Goal: Task Accomplishment & Management: Use online tool/utility

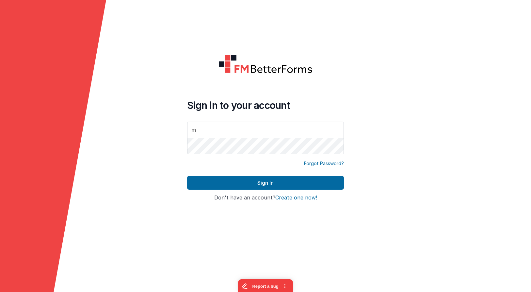
type input "mr"
click at [0, 291] on com-1password-button at bounding box center [0, 292] width 0 height 0
type input "[EMAIL_ADDRESS][DOMAIN_NAME]"
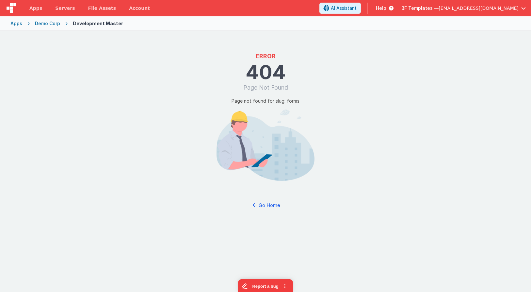
click at [54, 24] on div "Demo Corp" at bounding box center [47, 23] width 25 height 7
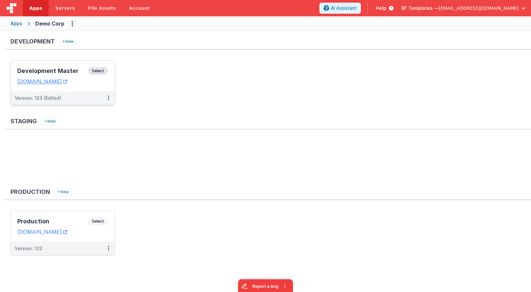
click at [103, 69] on span "Select" at bounding box center [98, 71] width 20 height 8
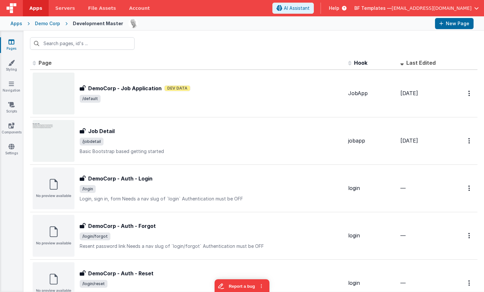
click at [20, 20] on div "Apps" at bounding box center [16, 23] width 12 height 7
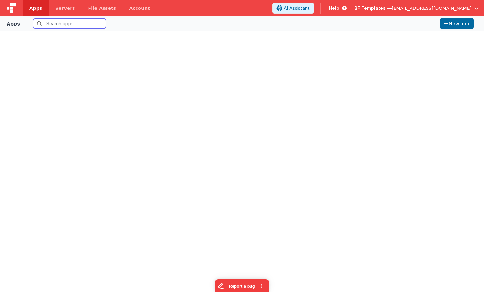
click at [55, 24] on input "text" at bounding box center [69, 24] width 73 height 10
type input "bfapp"
click at [15, 9] on img at bounding box center [12, 8] width 10 height 10
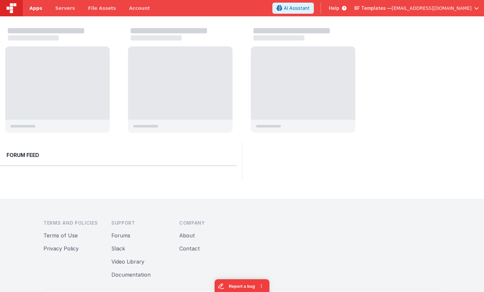
click at [37, 8] on span "Apps" at bounding box center [35, 8] width 13 height 7
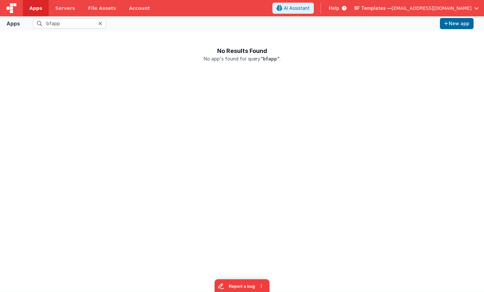
click at [101, 24] on icon at bounding box center [100, 23] width 4 height 5
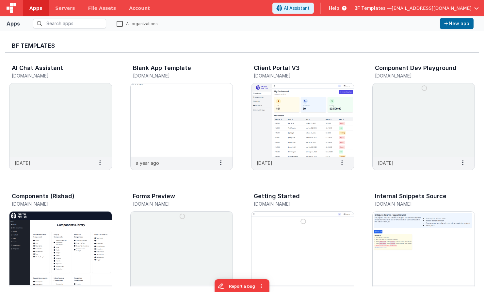
click at [120, 22] on label "All organizations" at bounding box center [137, 23] width 41 height 6
click at [0, 0] on input "All organizations" at bounding box center [0, 0] width 0 height 0
click at [98, 22] on input "text" at bounding box center [69, 24] width 73 height 10
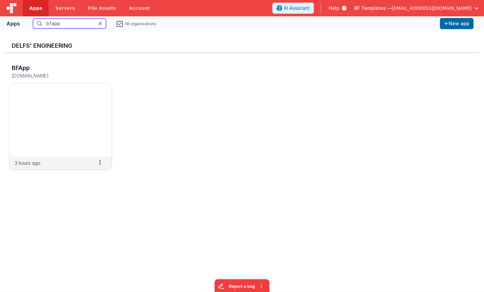
type input "bfapp"
click at [59, 118] on img at bounding box center [60, 119] width 102 height 73
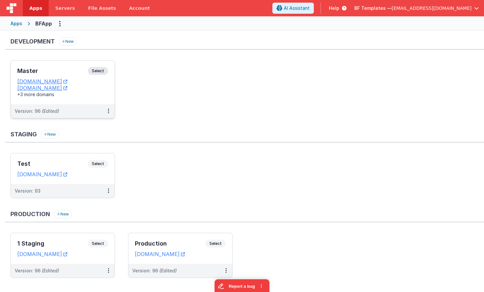
click at [87, 104] on div "Master Select URLs appdev.fmbetterforms.com c9dev.bfoperations.com +3 more doma…" at bounding box center [63, 82] width 104 height 44
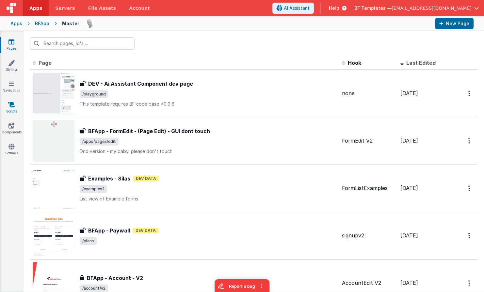
click at [12, 106] on icon at bounding box center [11, 104] width 7 height 7
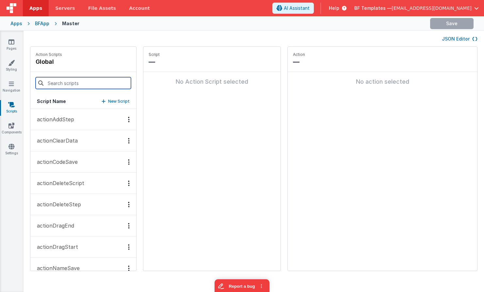
click at [59, 84] on input at bounding box center [83, 83] width 95 height 12
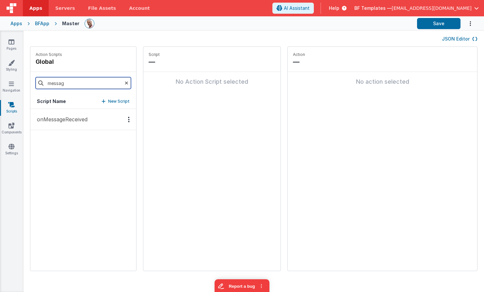
type input "messag"
click at [71, 118] on p "onMessageReceived" at bounding box center [60, 119] width 55 height 8
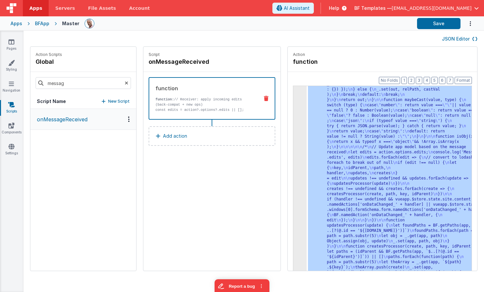
scroll to position [380, 0]
click at [293, 104] on div "3" at bounding box center [299, 1] width 13 height 570
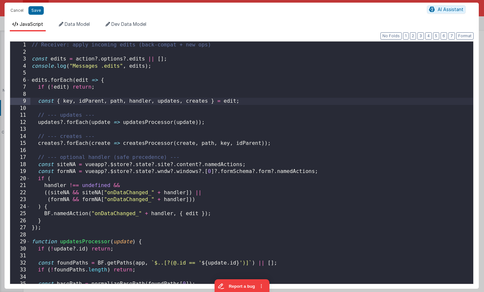
click at [279, 104] on div "// Receiver: apply incoming edits (back-compat + new ops) const edits = action …" at bounding box center [251, 172] width 443 height 262
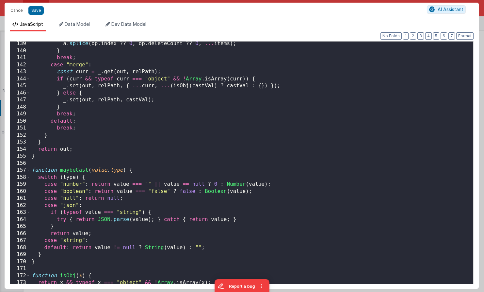
scroll to position [1010, 0]
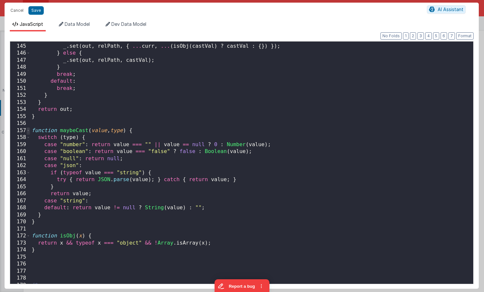
click at [28, 131] on span at bounding box center [28, 130] width 4 height 7
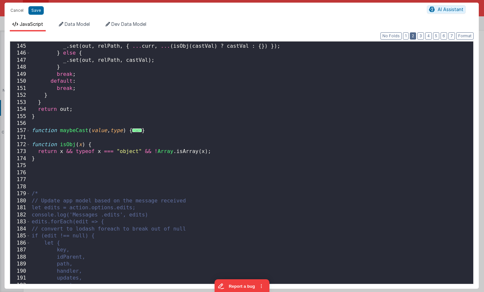
click at [413, 37] on button "2" at bounding box center [413, 35] width 6 height 7
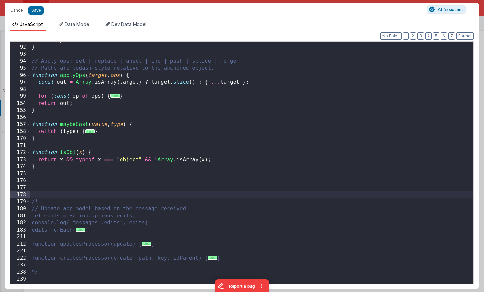
click at [142, 194] on div "return p ; } // Apply ops: set | replace | unset | inc | push | splice | merge …" at bounding box center [251, 168] width 443 height 262
click at [132, 188] on div "return p ; } // Apply ops: set | replace | unset | inc | push | splice | merge …" at bounding box center [251, 168] width 443 height 262
click at [135, 114] on div "return p ; } // Apply ops: set | replace | unset | inc | push | splice | merge …" at bounding box center [251, 168] width 443 height 262
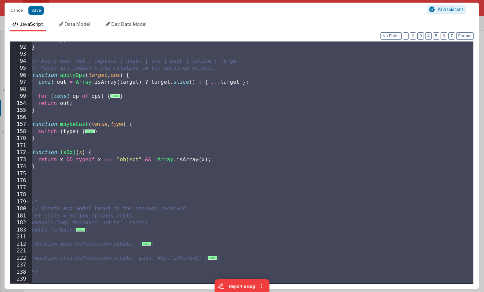
paste textarea
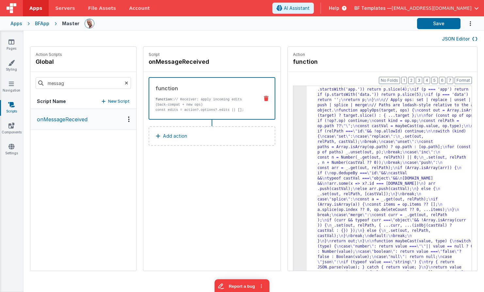
scroll to position [218, 0]
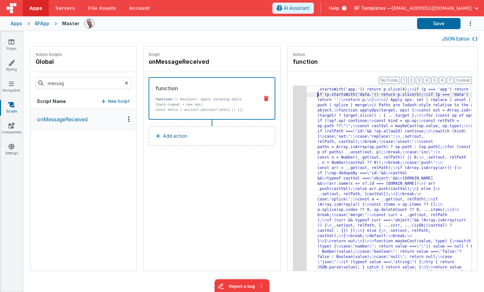
click at [307, 96] on div ""function" : "// Receiver: apply incoming edits (back-compat + new ops ) \n\n c…" at bounding box center [399, 187] width 184 height 618
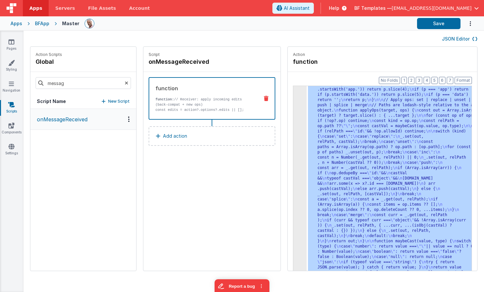
click at [293, 98] on div "3" at bounding box center [299, 82] width 13 height 408
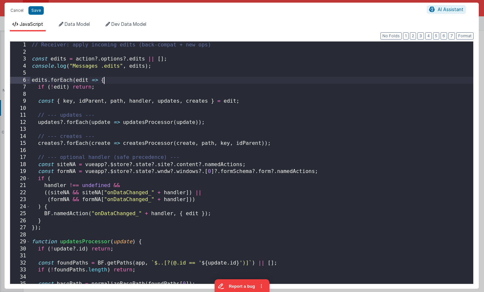
click at [248, 81] on div "// Receiver: apply incoming edits (back-compat + new ops) const edits = action …" at bounding box center [251, 169] width 443 height 256
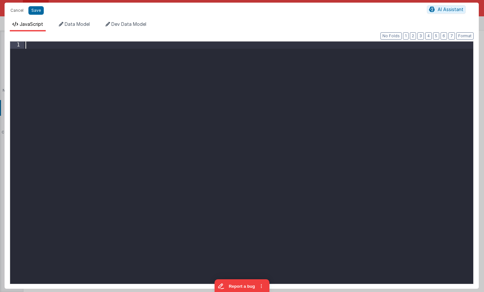
paste textarea
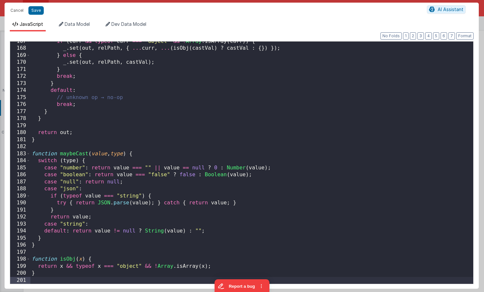
scroll to position [1176, 0]
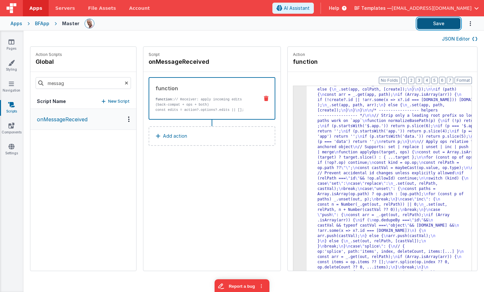
click at [437, 22] on button "Save" at bounding box center [438, 23] width 43 height 11
click at [439, 21] on button "Save" at bounding box center [438, 23] width 43 height 11
click at [429, 18] on button "Save" at bounding box center [438, 23] width 43 height 11
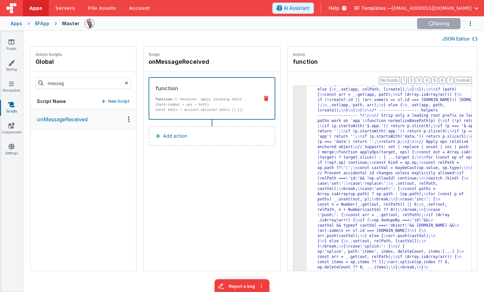
click at [184, 28] on div at bounding box center [248, 23] width 327 height 11
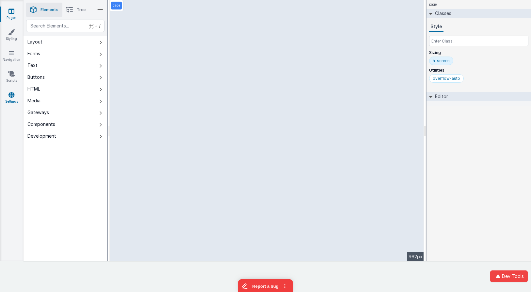
click at [10, 102] on link "Settings" at bounding box center [12, 97] width 24 height 13
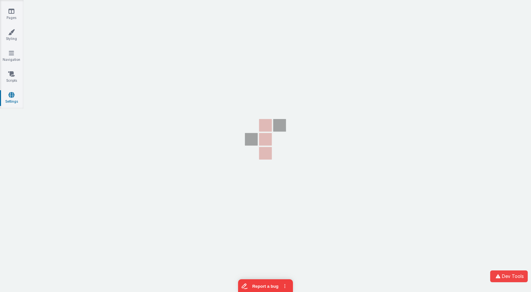
click at [77, 140] on section "Pages Styling Navigation Scripts Settings" at bounding box center [265, 127] width 531 height 254
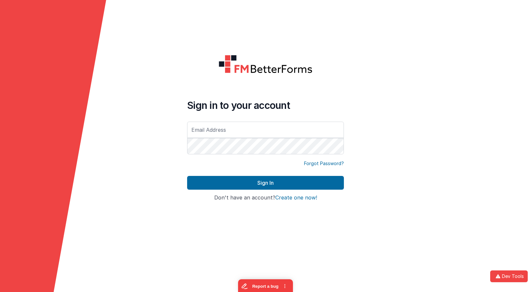
type input "[EMAIL_ADDRESS][DOMAIN_NAME]"
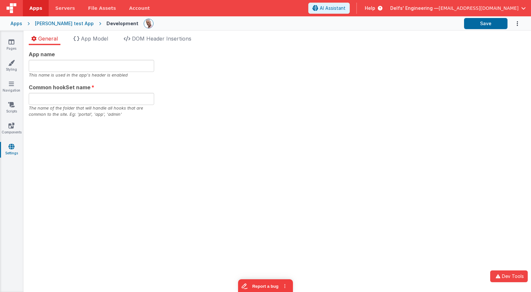
type input "Charles GUI, Get your own app1238"
type input "app340asdf"
click at [171, 56] on div "App name Charles GUI, Get your own app1238 This name is used in the app's heade…" at bounding box center [277, 83] width 497 height 67
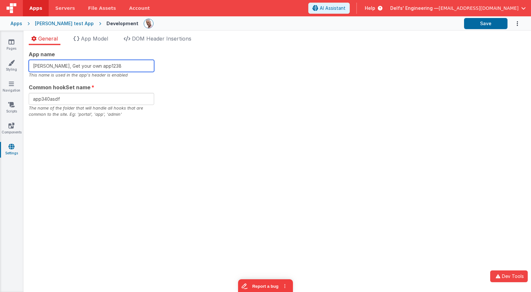
click at [145, 65] on input "Charles GUI, Get your own app1238" at bounding box center [91, 66] width 125 height 12
type input "[PERSON_NAME], Get your own app"
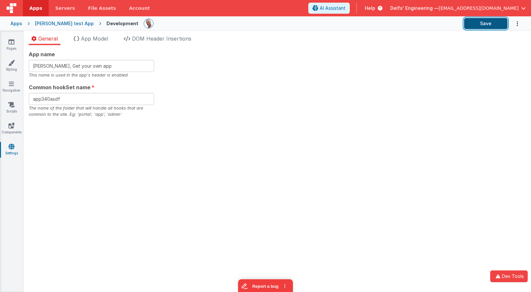
click at [480, 23] on button "Save" at bounding box center [485, 23] width 43 height 11
